Goal: Transaction & Acquisition: Purchase product/service

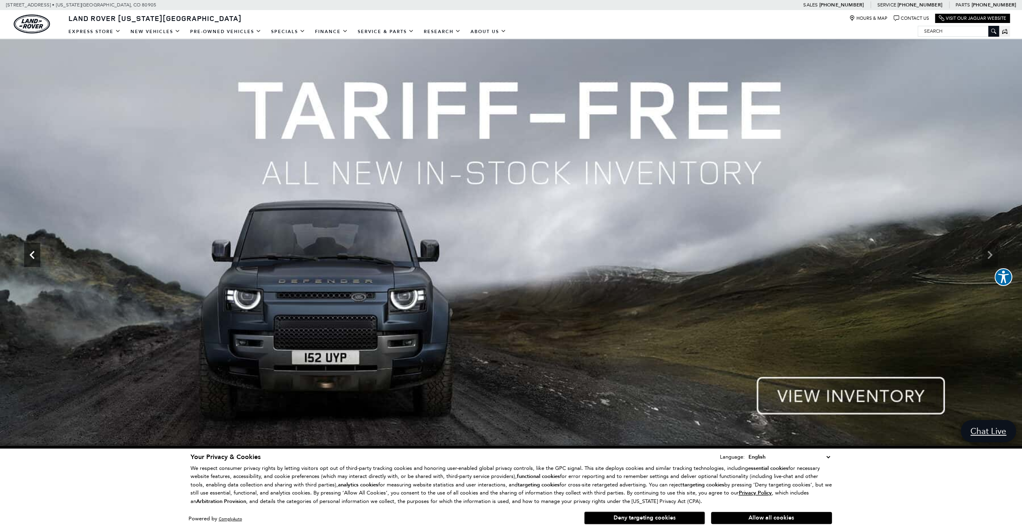
click at [32, 254] on icon "Previous" at bounding box center [32, 255] width 16 height 16
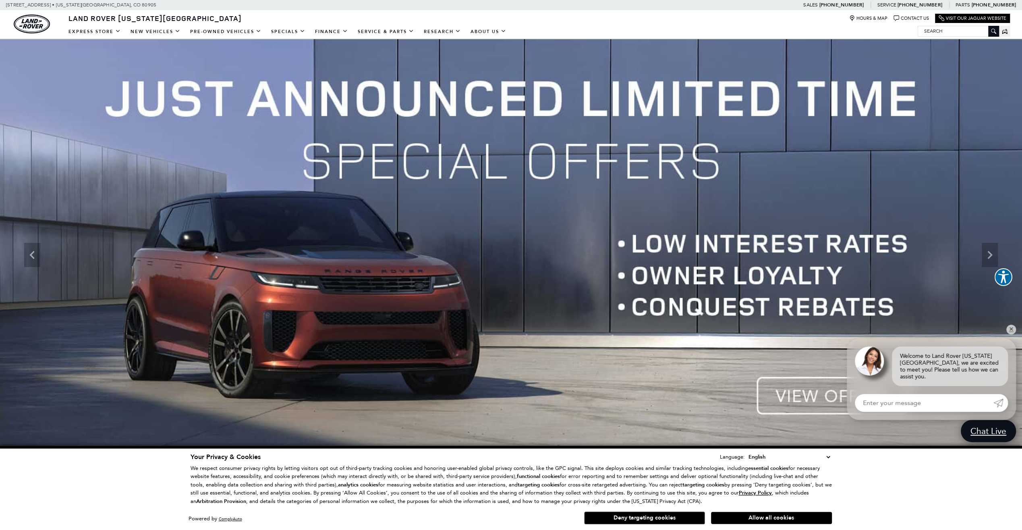
click at [806, 401] on img at bounding box center [511, 255] width 1022 height 432
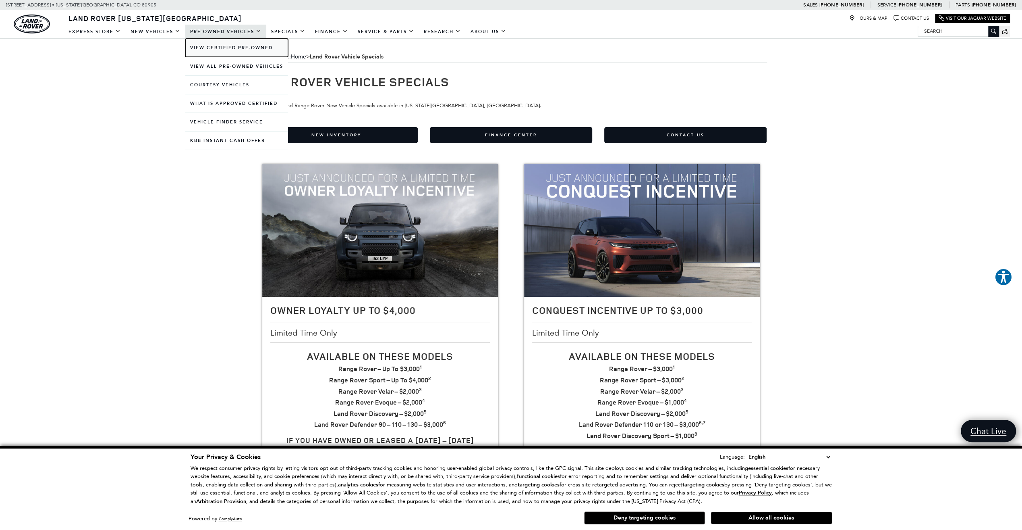
click at [207, 51] on link "View Certified Pre-Owned" at bounding box center [236, 48] width 103 height 18
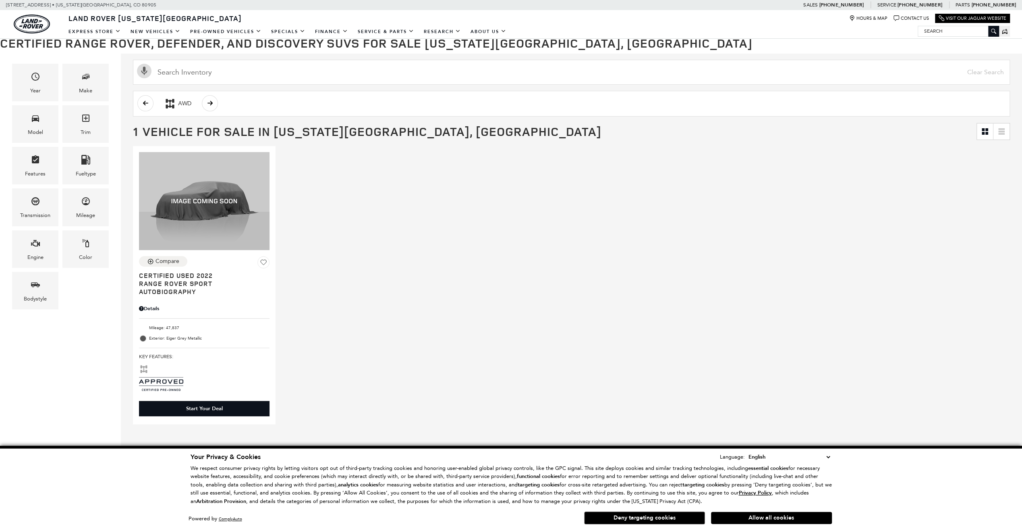
scroll to position [121, 0]
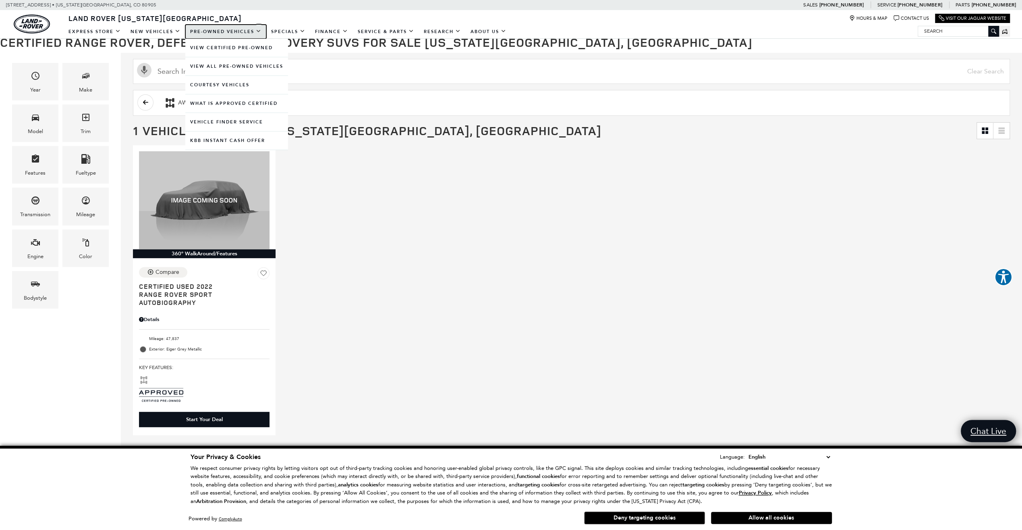
click at [206, 29] on link "Pre-Owned Vehicles" at bounding box center [225, 32] width 81 height 14
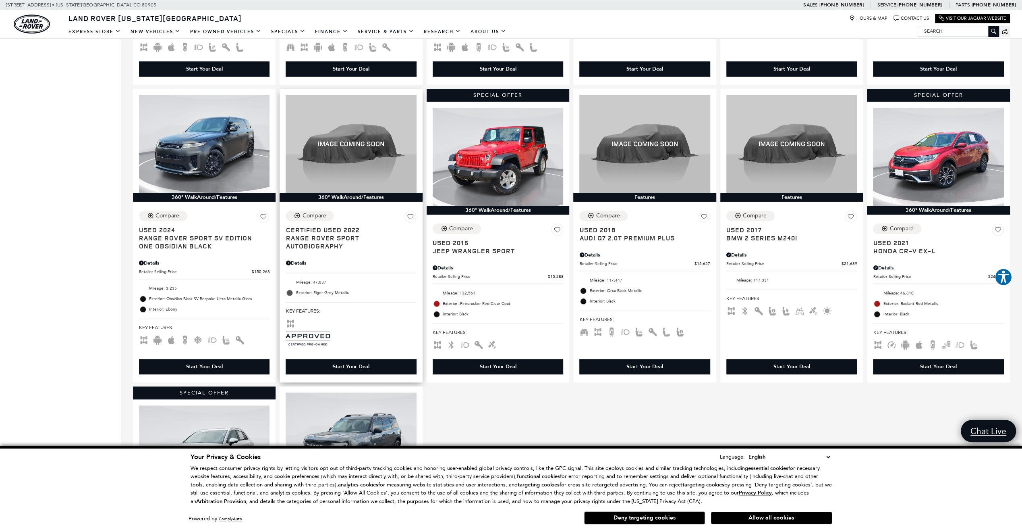
scroll to position [766, 0]
